Goal: Navigation & Orientation: Find specific page/section

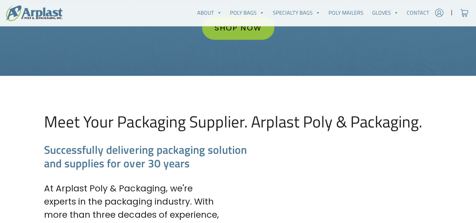
scroll to position [769, 0]
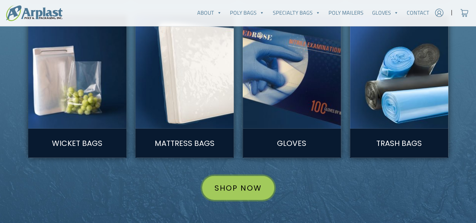
click at [236, 196] on link "Shop Now" at bounding box center [238, 188] width 72 height 24
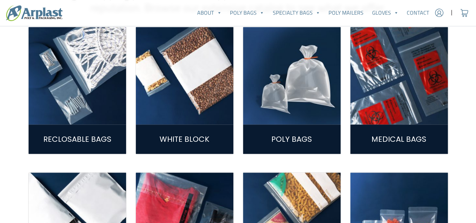
scroll to position [242, 0]
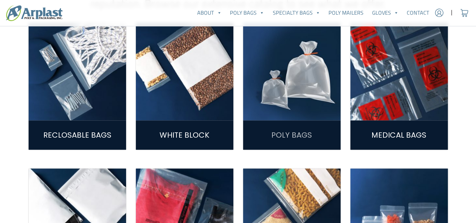
click at [308, 130] on link "Poly Bags" at bounding box center [291, 135] width 41 height 11
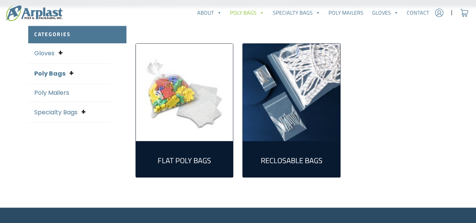
scroll to position [197, 0]
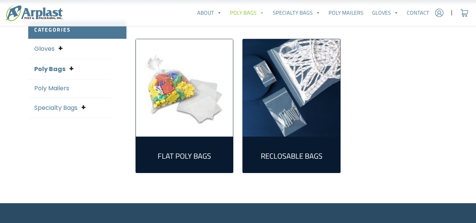
click at [63, 109] on link "Specialty Bags" at bounding box center [55, 108] width 43 height 9
